Goal: Information Seeking & Learning: Learn about a topic

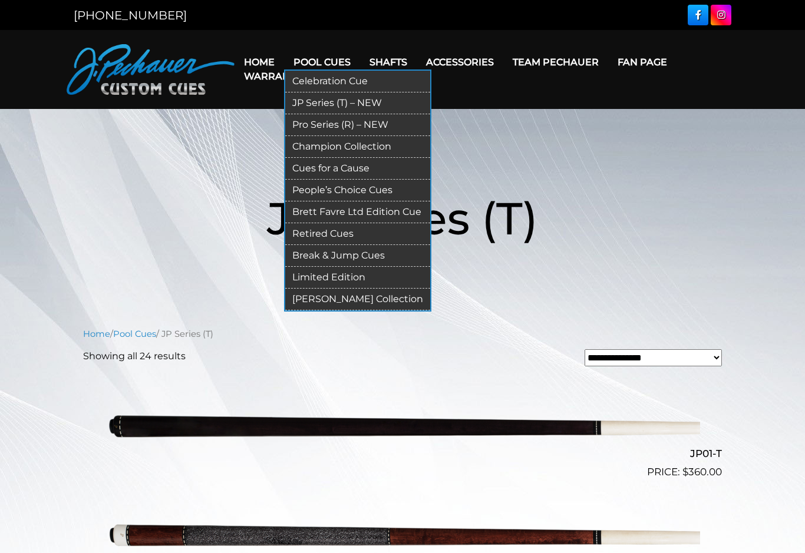
click at [379, 151] on link "Champion Collection" at bounding box center [357, 147] width 145 height 22
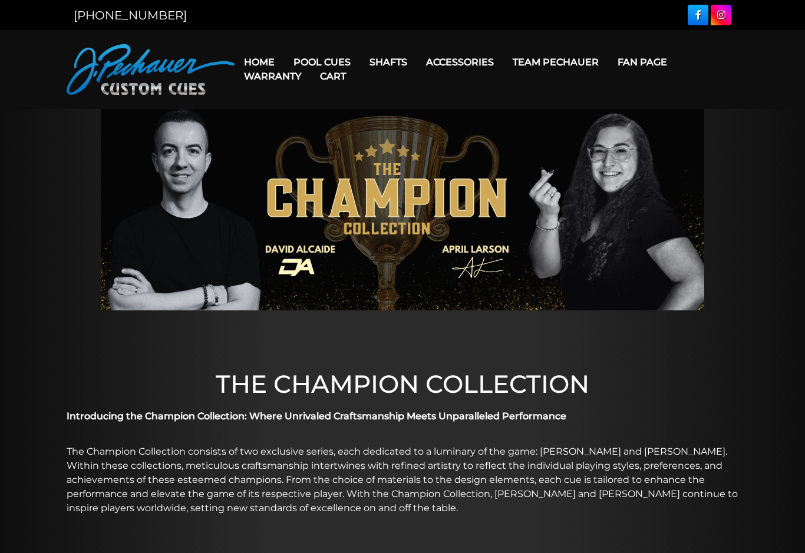
click at [376, 151] on img at bounding box center [402, 209] width 603 height 201
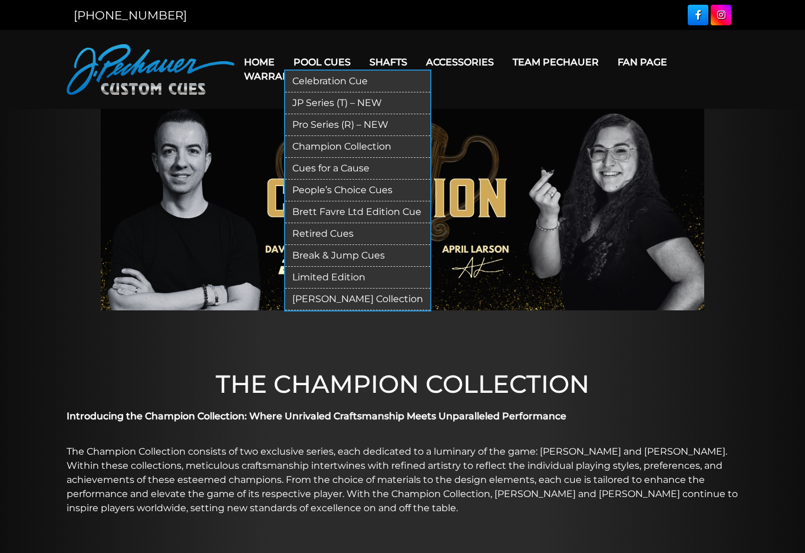
click at [385, 126] on link "Pro Series (R) – NEW" at bounding box center [357, 125] width 145 height 22
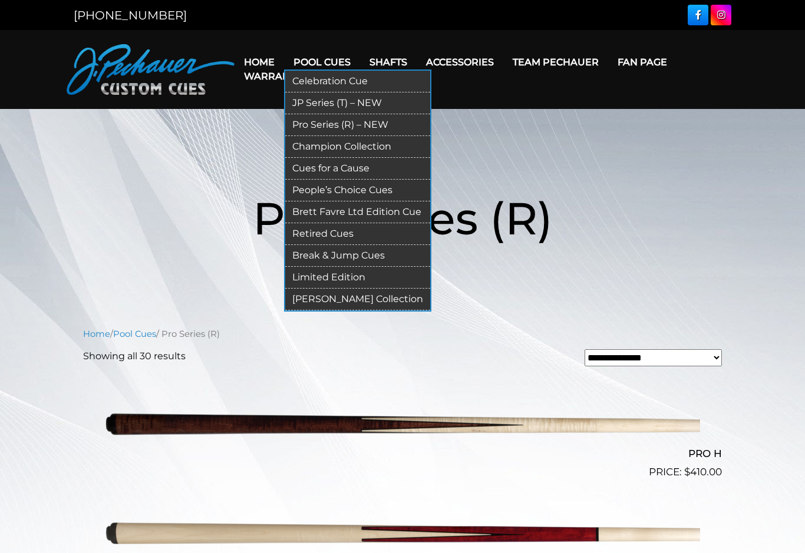
click at [381, 204] on link "Brett Favre Ltd Edition Cue" at bounding box center [357, 213] width 145 height 22
click at [349, 235] on link "Retired Cues" at bounding box center [357, 234] width 145 height 22
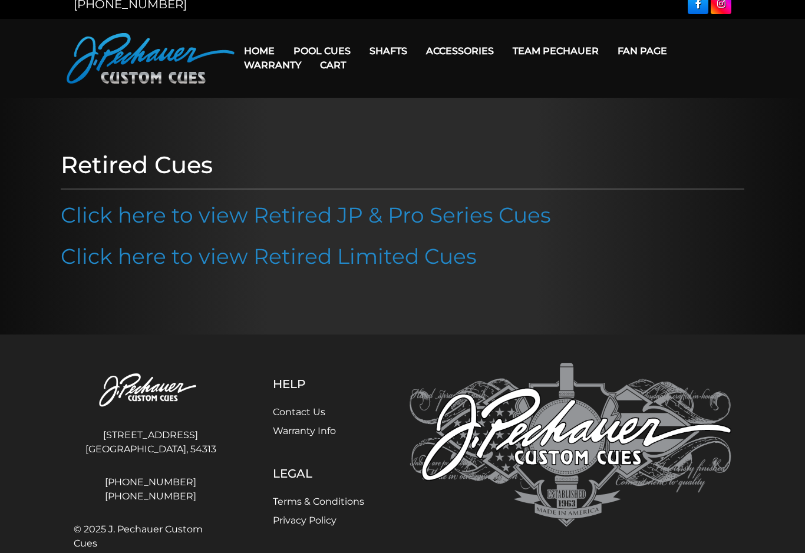
scroll to position [12, 0]
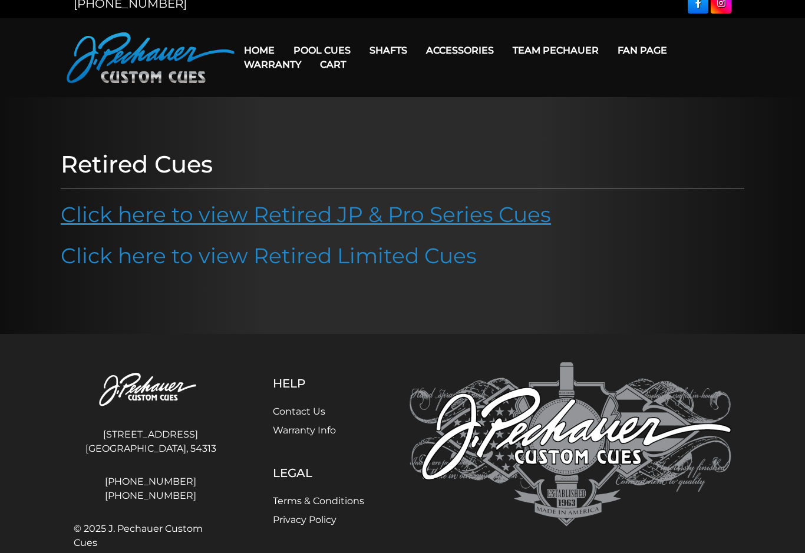
click at [472, 212] on link "Click here to view Retired JP & Pro Series Cues" at bounding box center [306, 215] width 490 height 26
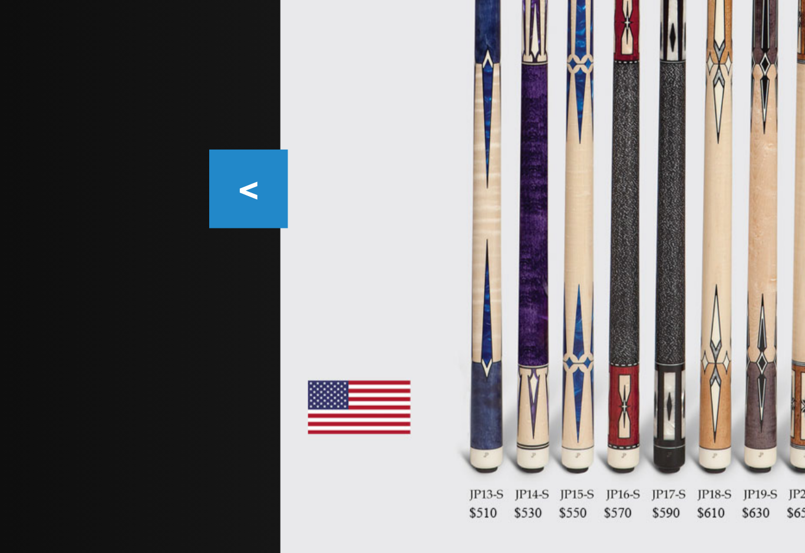
click at [65, 384] on button "<" at bounding box center [65, 394] width 21 height 21
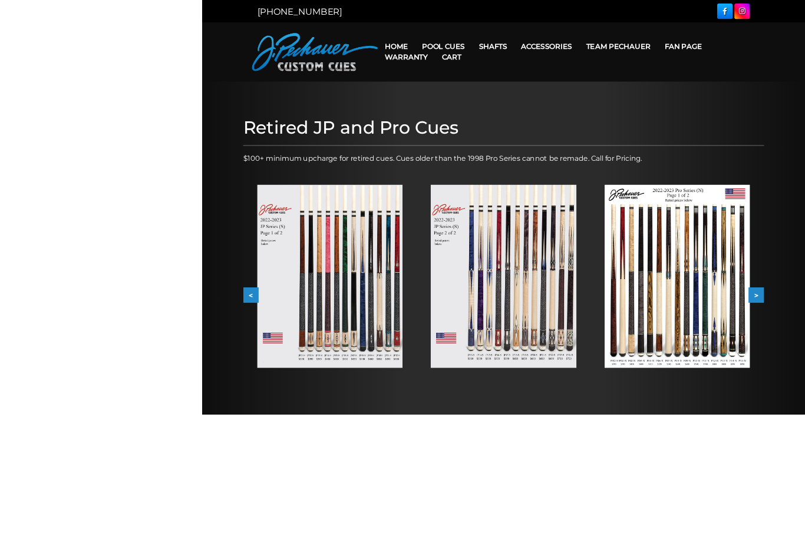
scroll to position [106, 0]
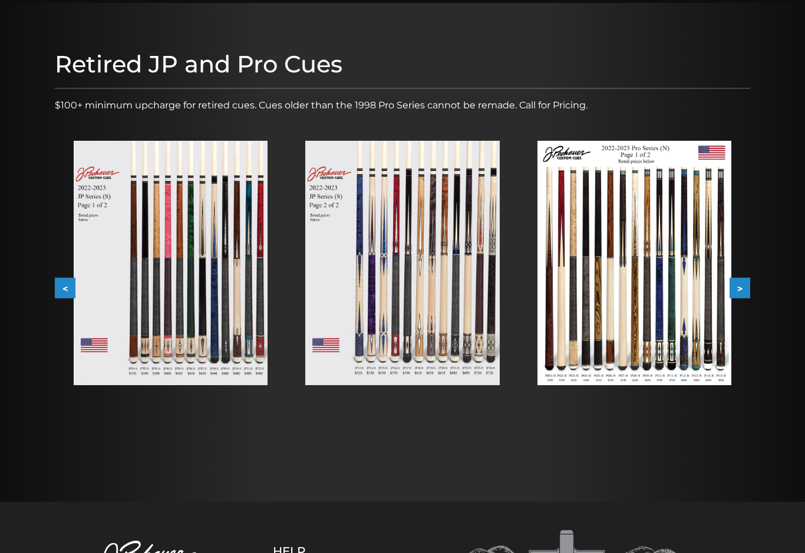
click at [742, 289] on button ">" at bounding box center [740, 288] width 21 height 21
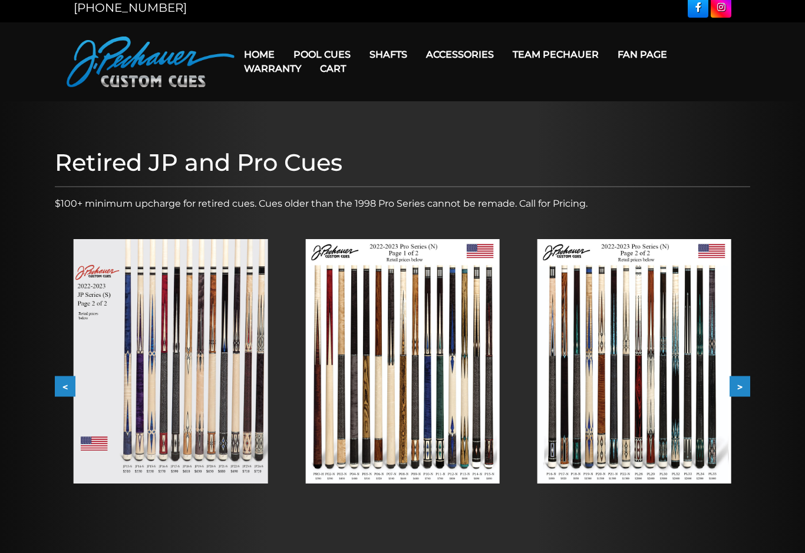
scroll to position [0, 0]
